Goal: Find specific page/section: Find specific page/section

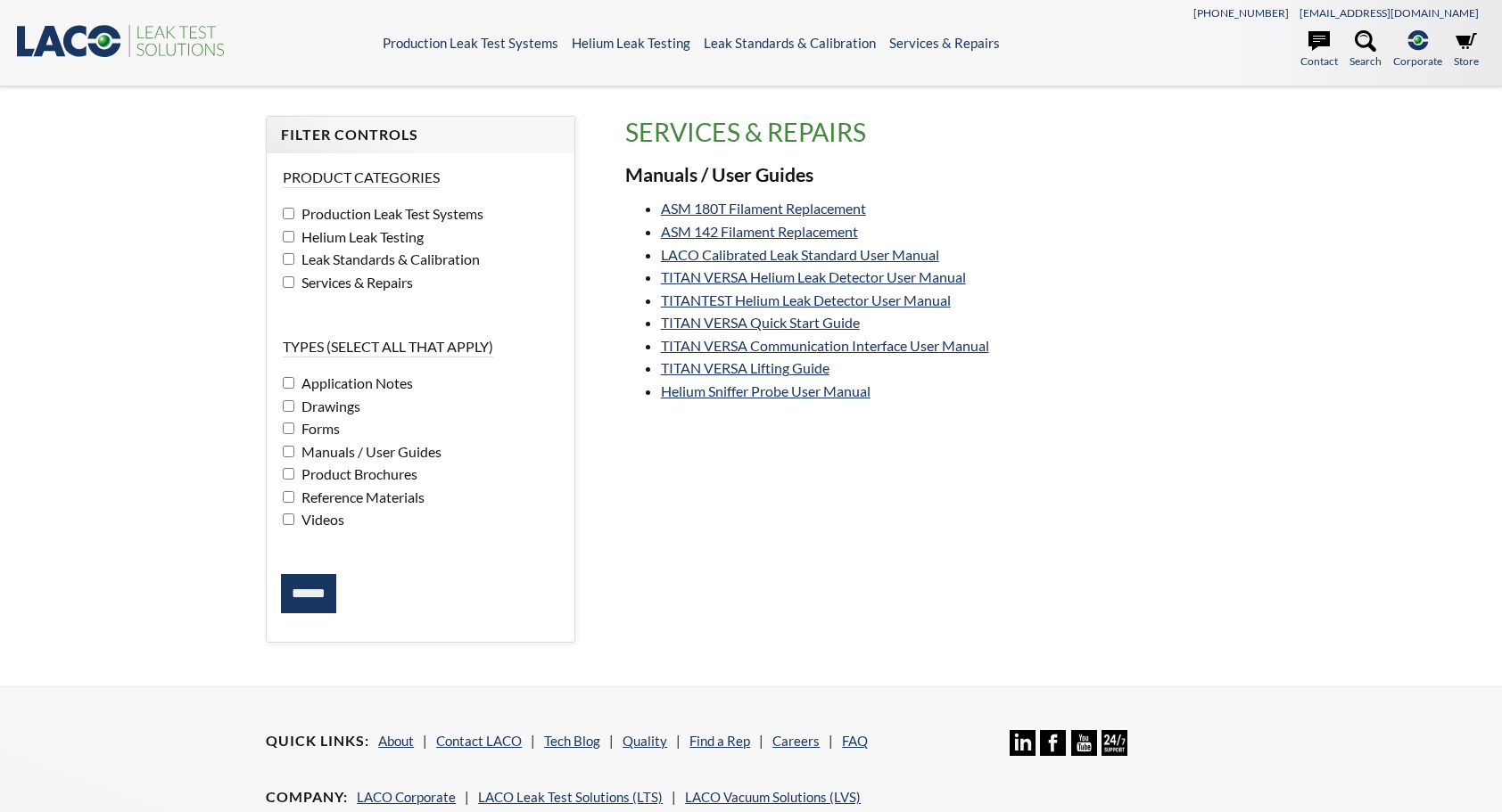
select select "Language Translate Widget"
